Goal: Information Seeking & Learning: Learn about a topic

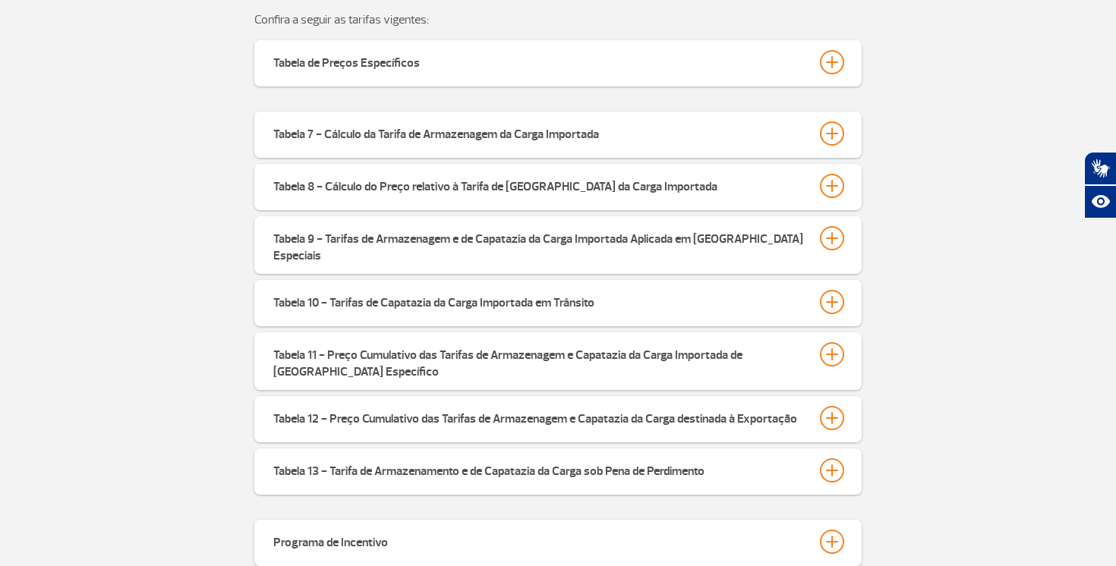
scroll to position [558, 0]
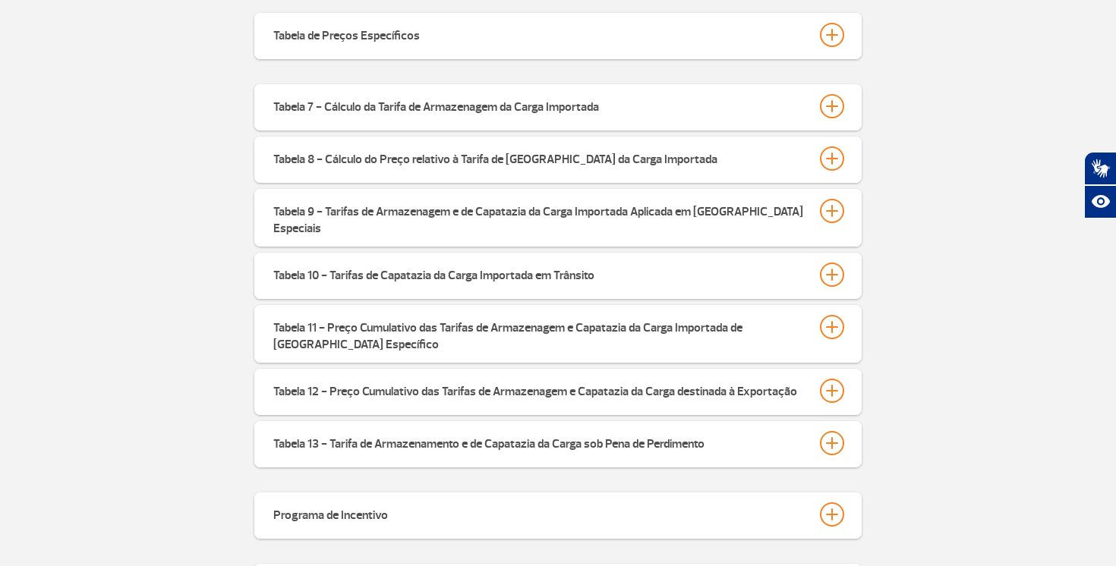
click at [830, 49] on div "Tabela de Preços Específicos" at bounding box center [557, 36] width 607 height 46
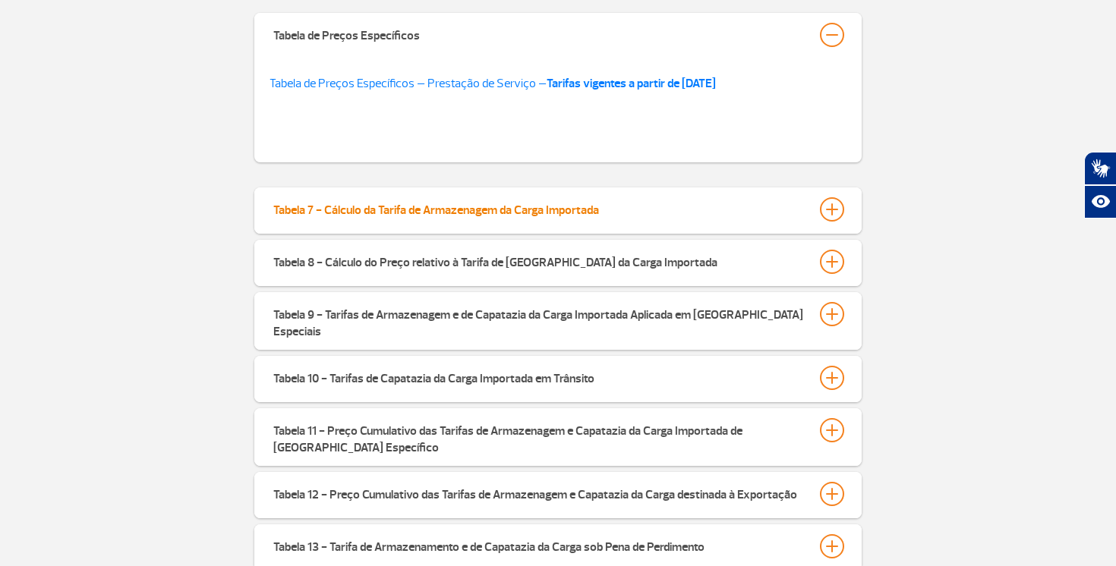
click at [834, 215] on div at bounding box center [832, 209] width 24 height 24
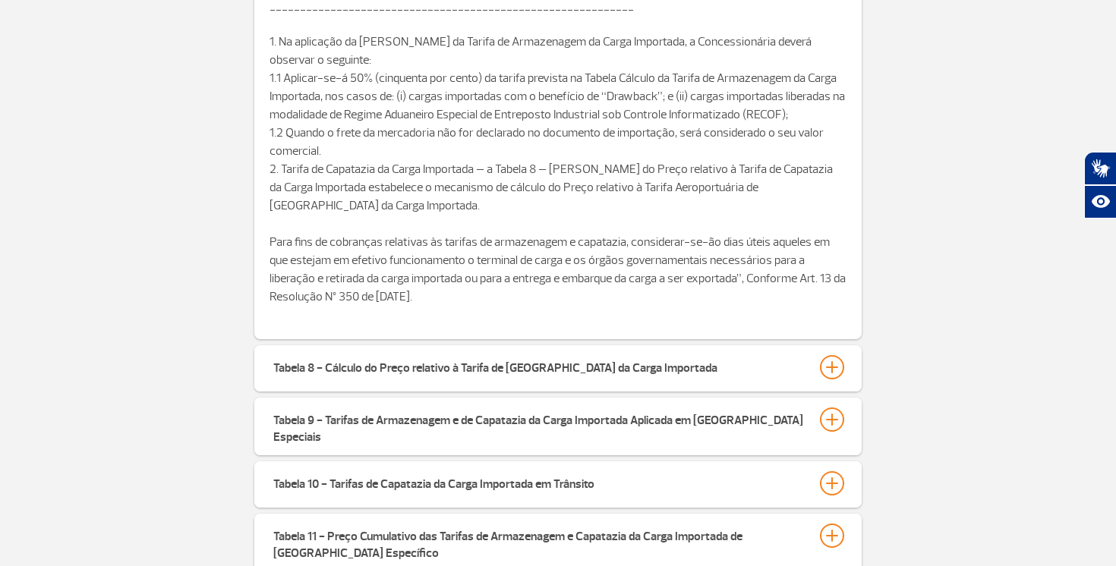
scroll to position [1190, 0]
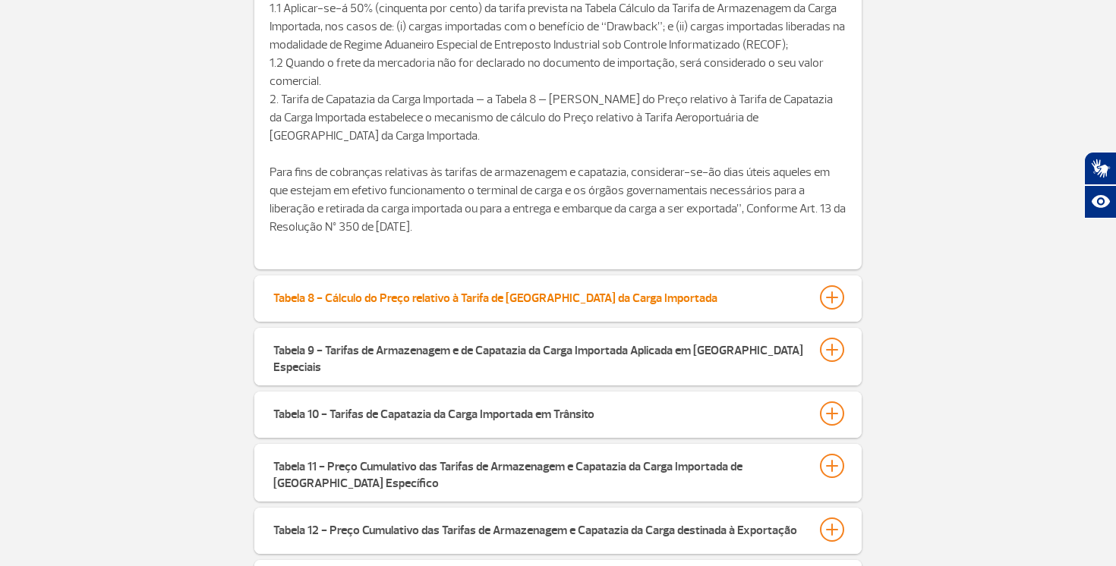
click at [834, 300] on div at bounding box center [832, 297] width 24 height 24
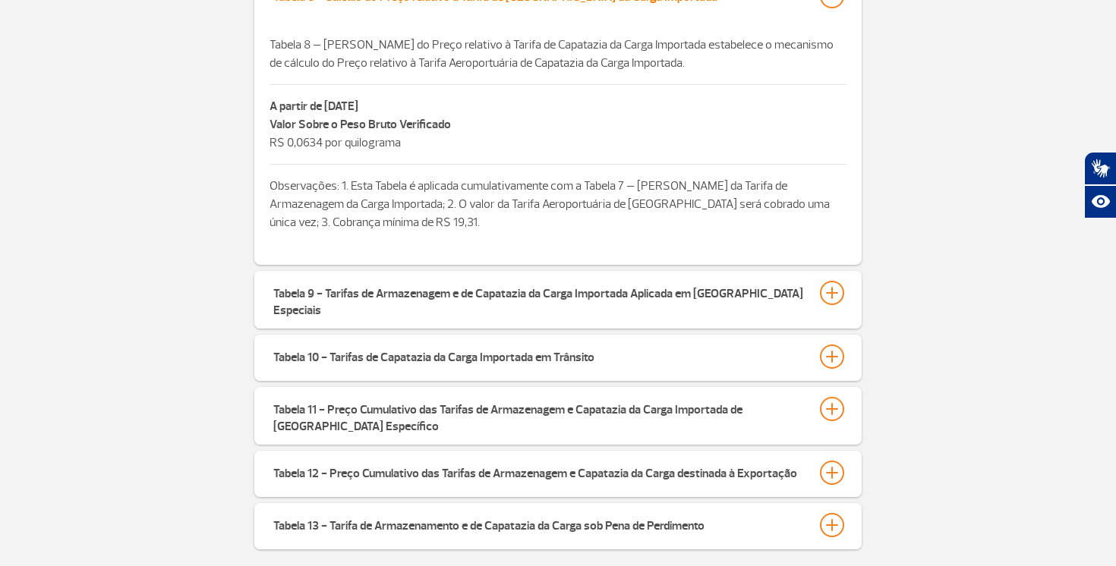
scroll to position [1503, 0]
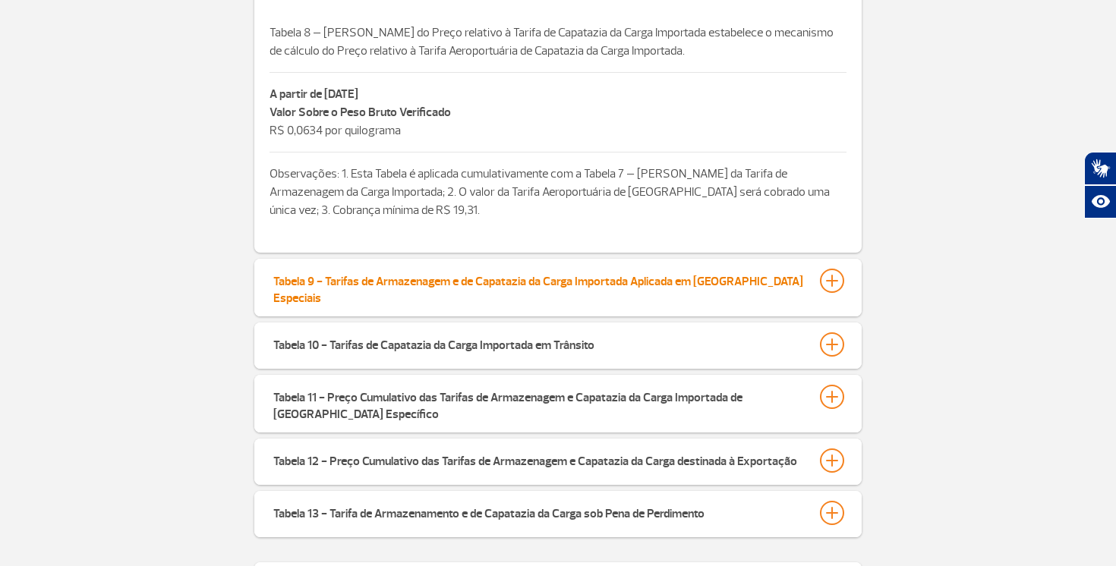
click at [833, 272] on div at bounding box center [832, 281] width 24 height 24
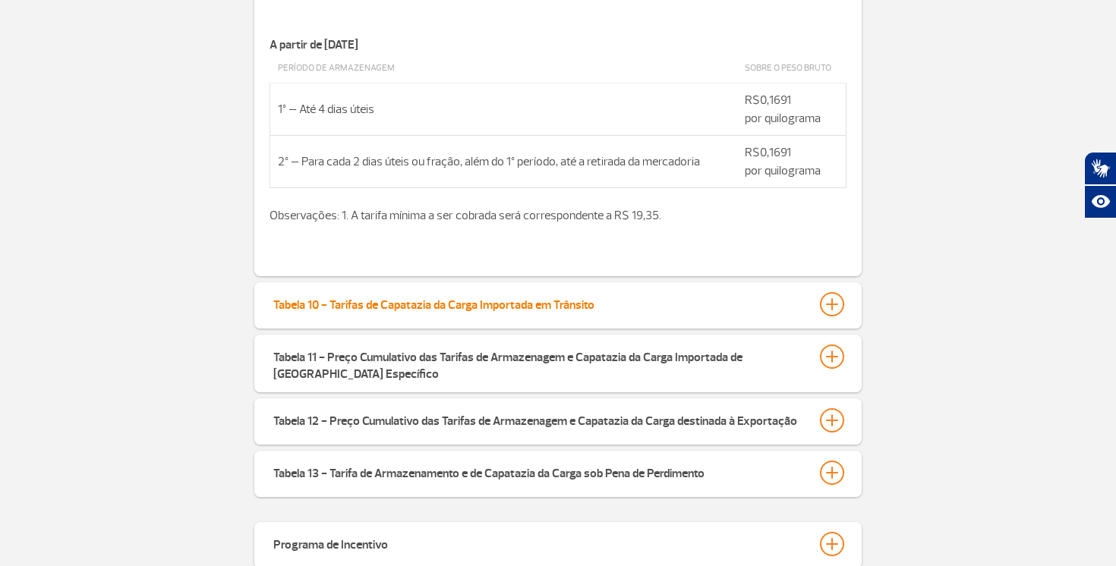
click at [833, 299] on div at bounding box center [832, 304] width 24 height 24
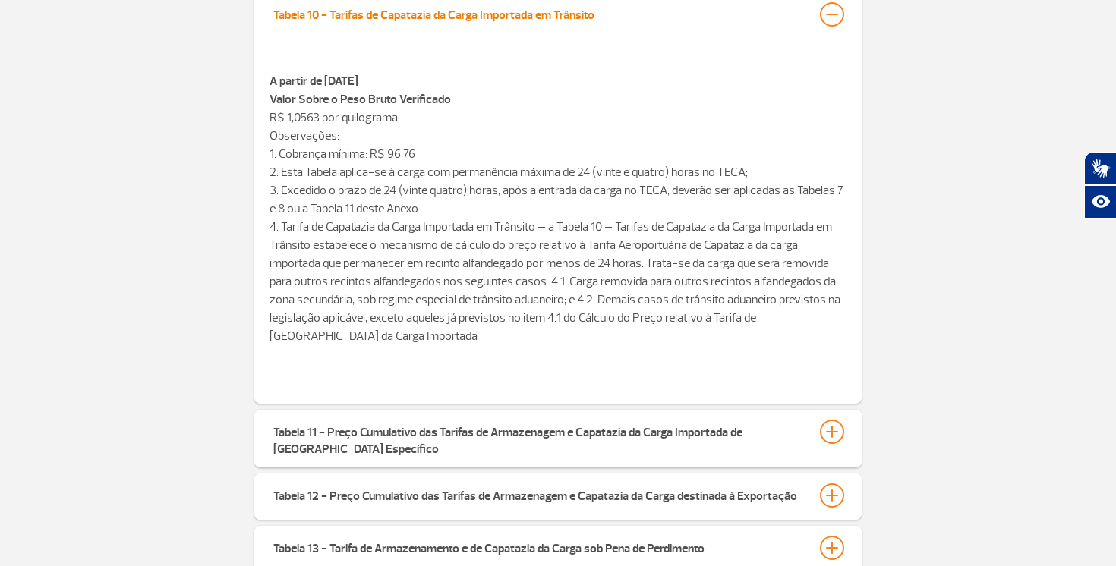
scroll to position [2154, 0]
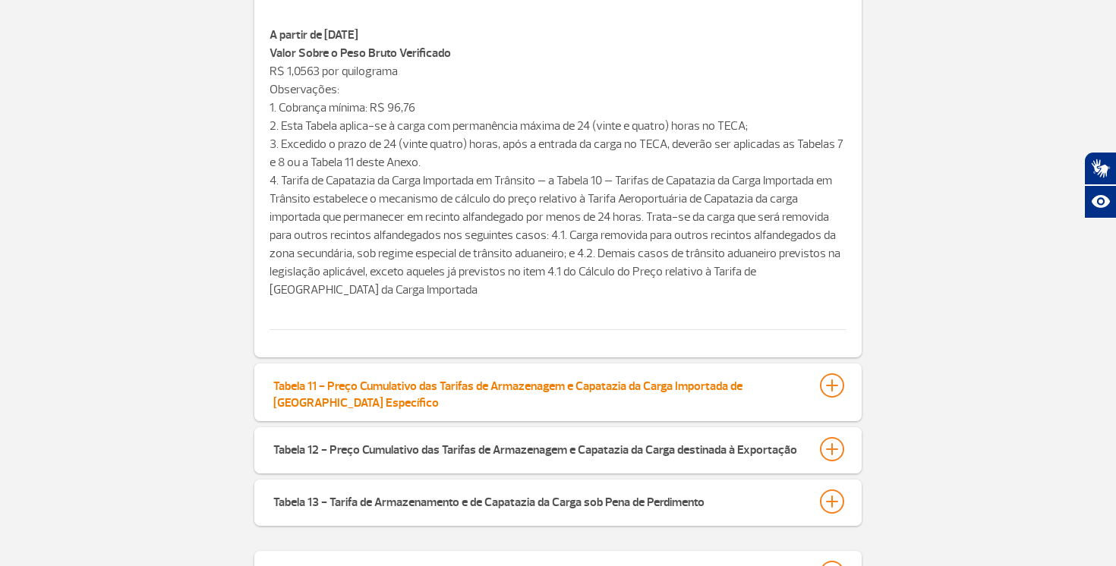
click at [829, 376] on div at bounding box center [832, 385] width 24 height 24
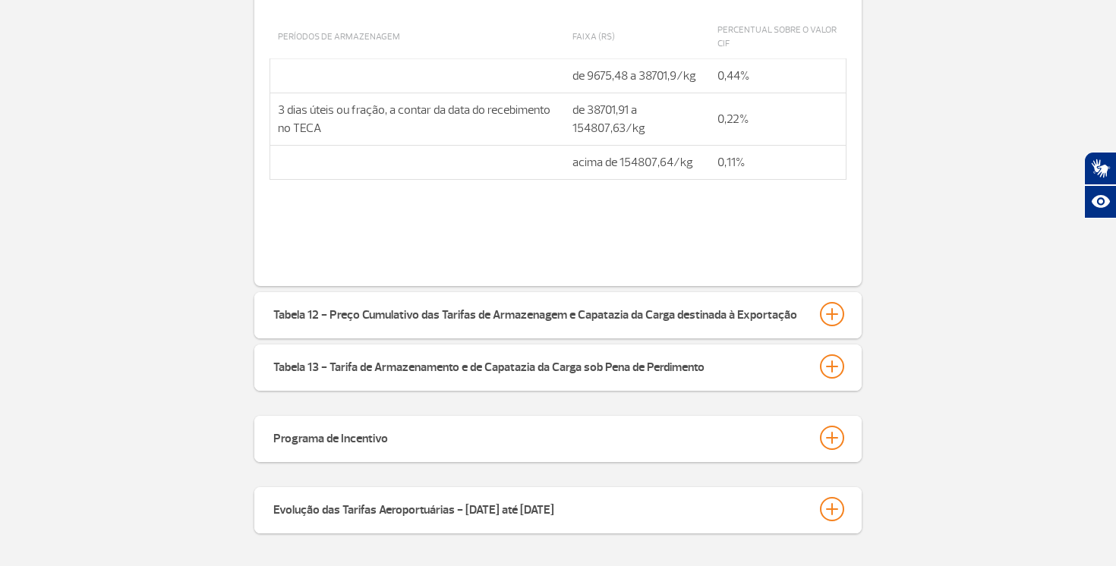
scroll to position [2643, 0]
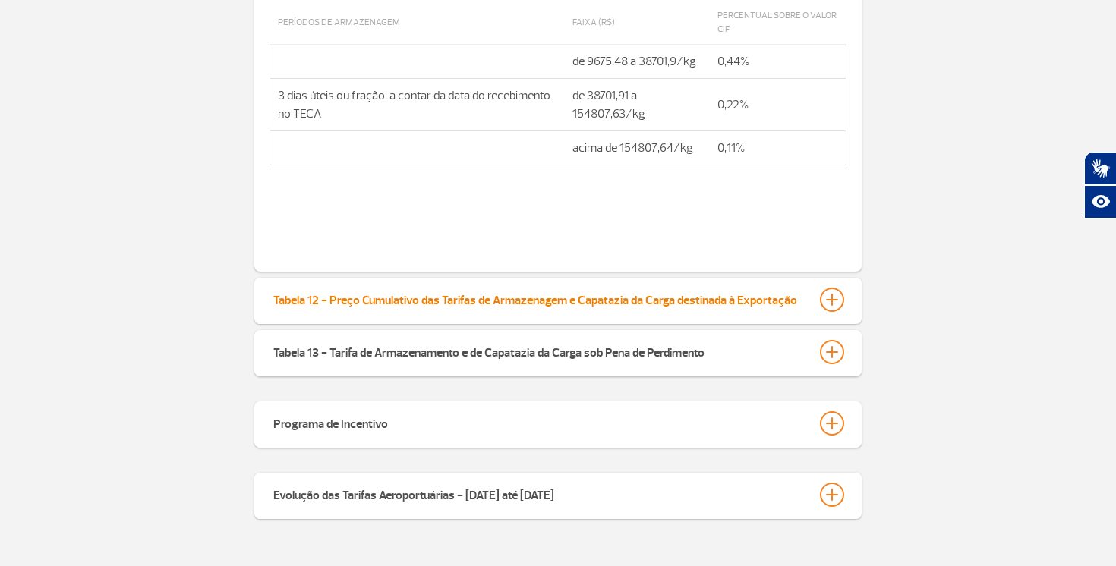
click at [830, 288] on div at bounding box center [832, 300] width 24 height 24
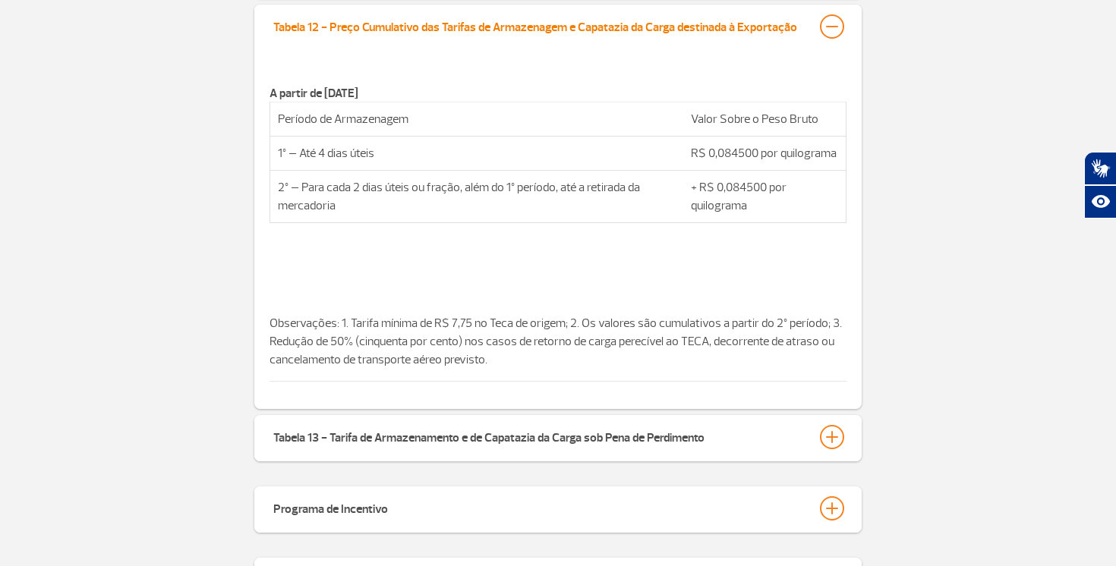
scroll to position [2934, 0]
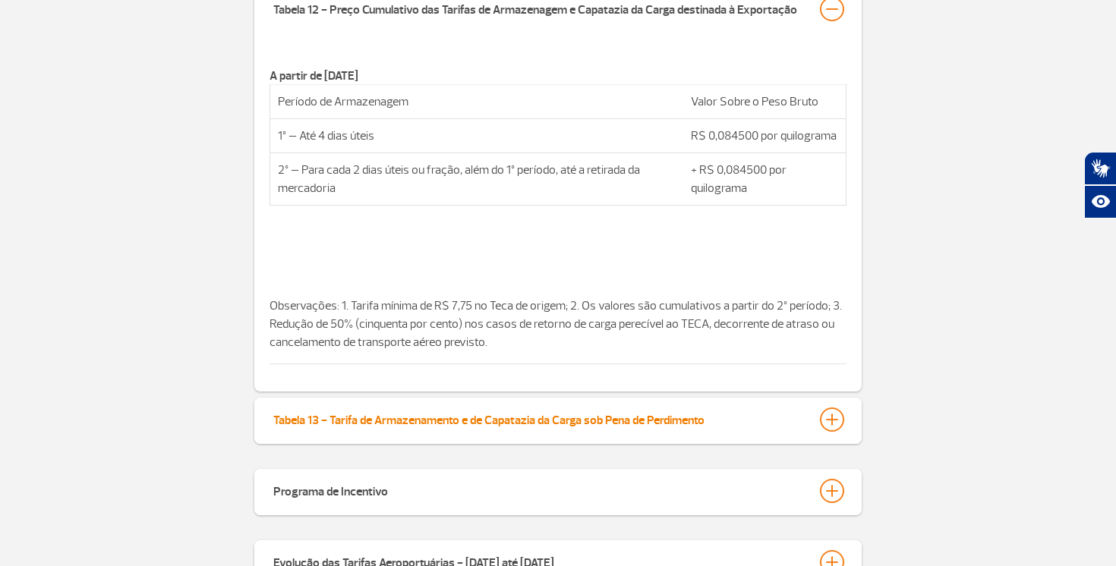
click at [829, 414] on div at bounding box center [832, 420] width 24 height 24
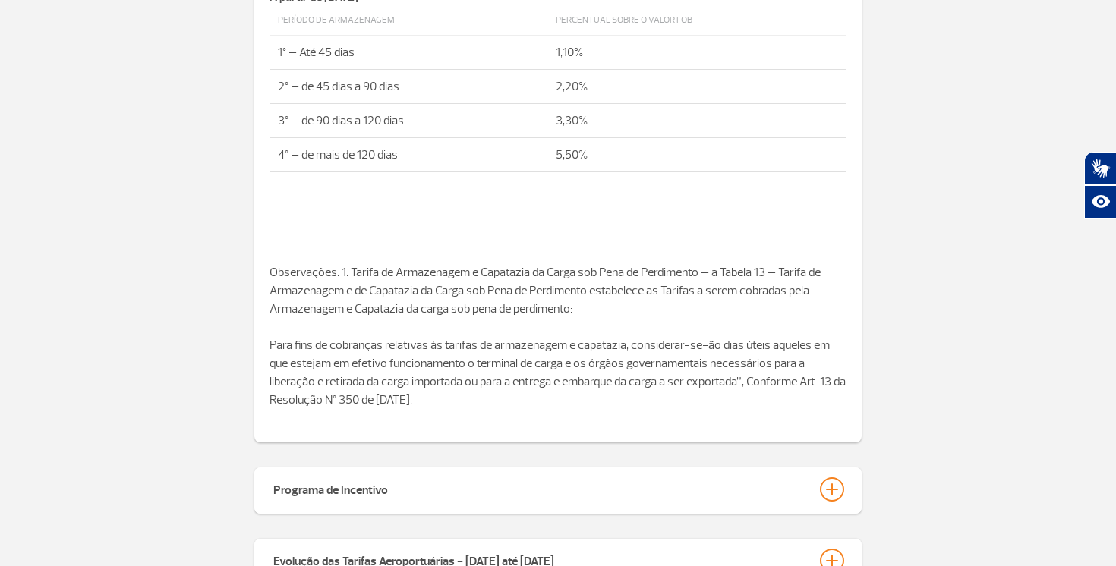
scroll to position [3414, 0]
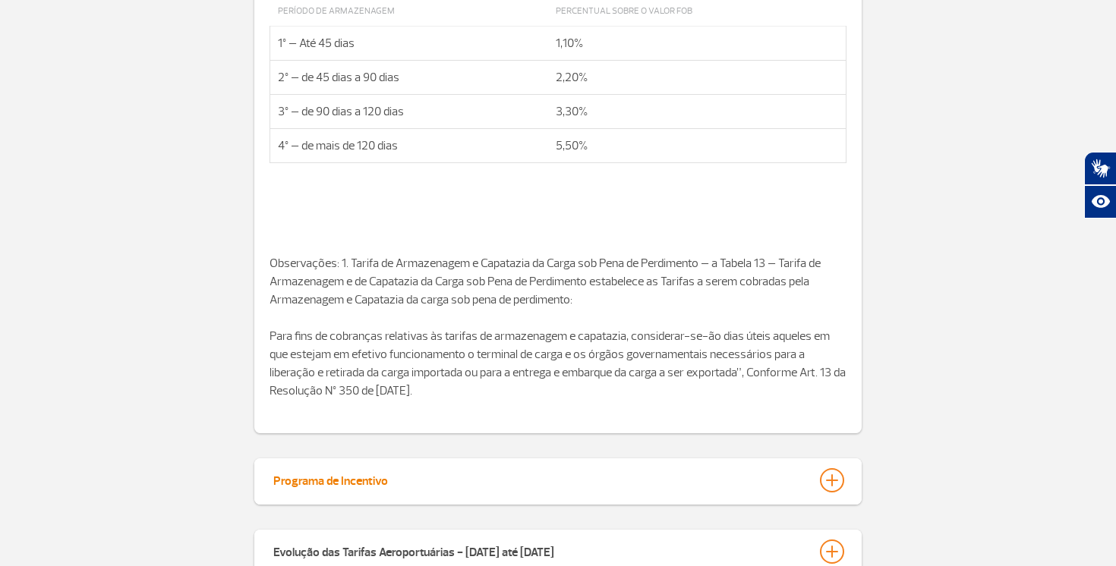
click at [830, 468] on div at bounding box center [832, 480] width 24 height 24
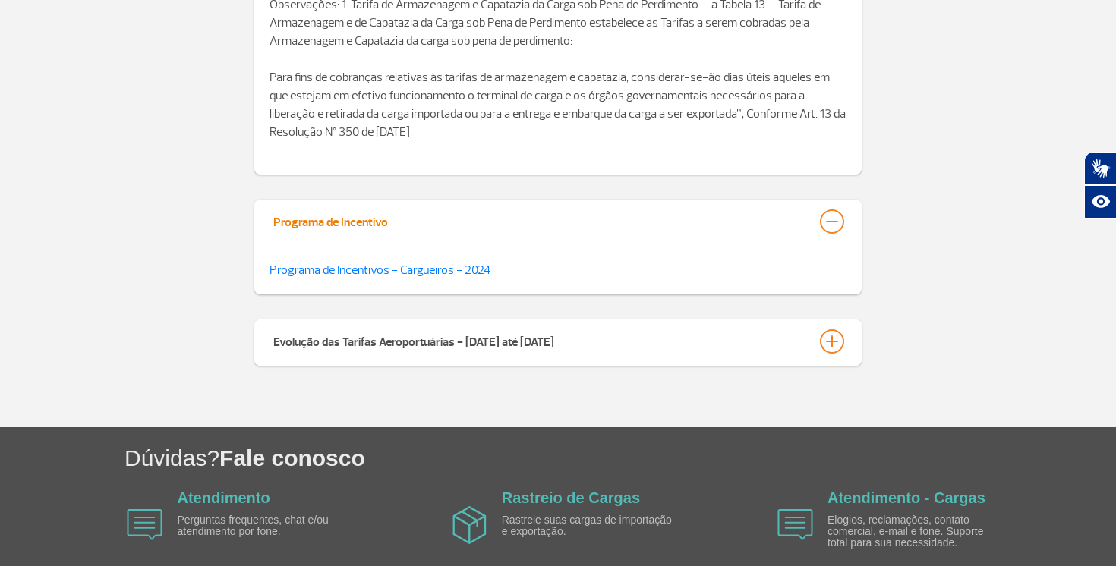
scroll to position [3735, 0]
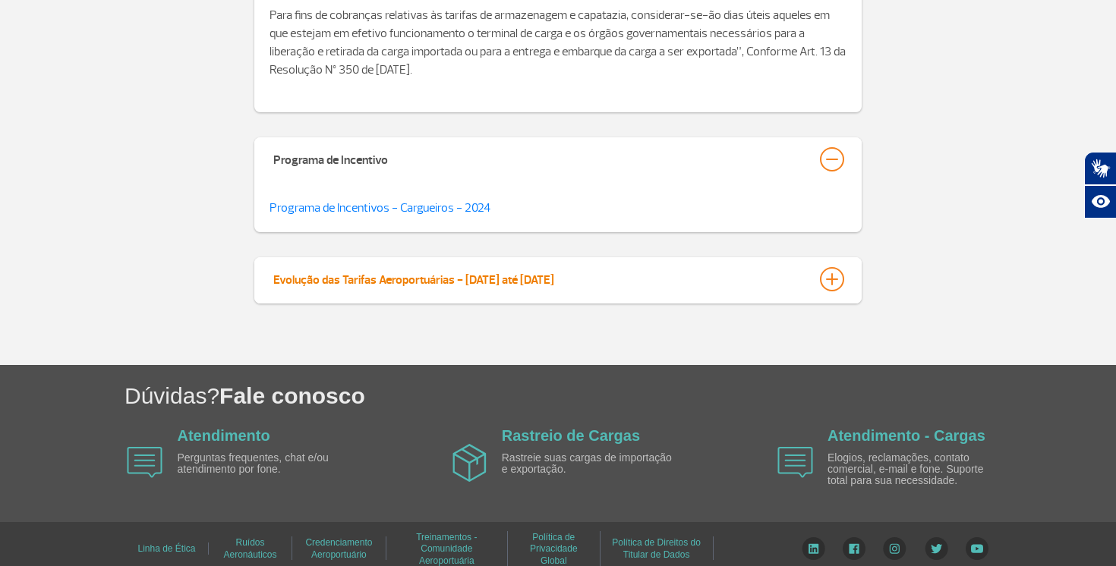
click at [841, 270] on div at bounding box center [832, 279] width 24 height 24
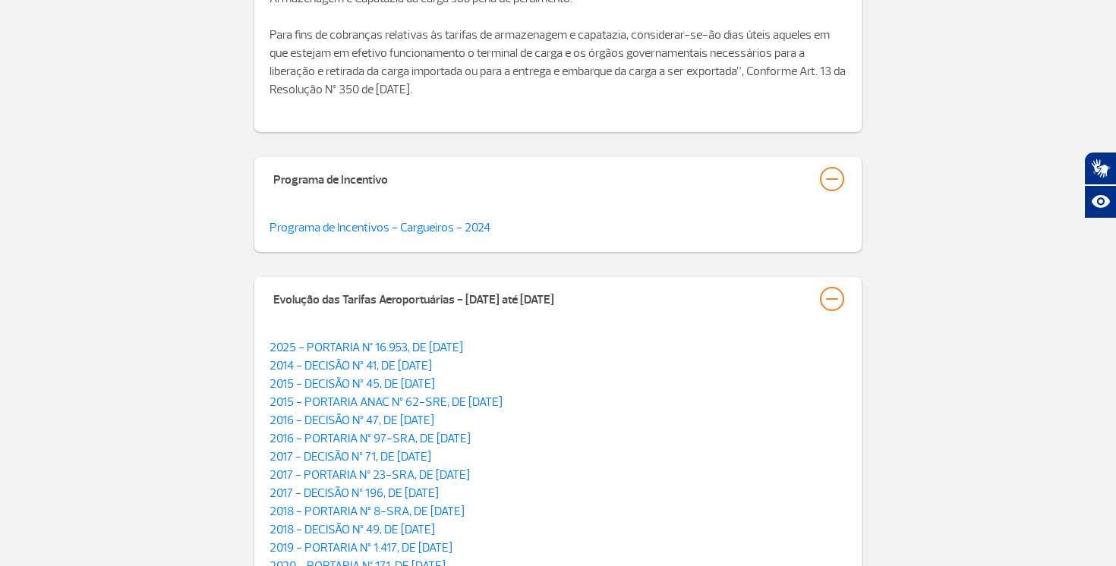
scroll to position [4112, 0]
